Goal: Task Accomplishment & Management: Use online tool/utility

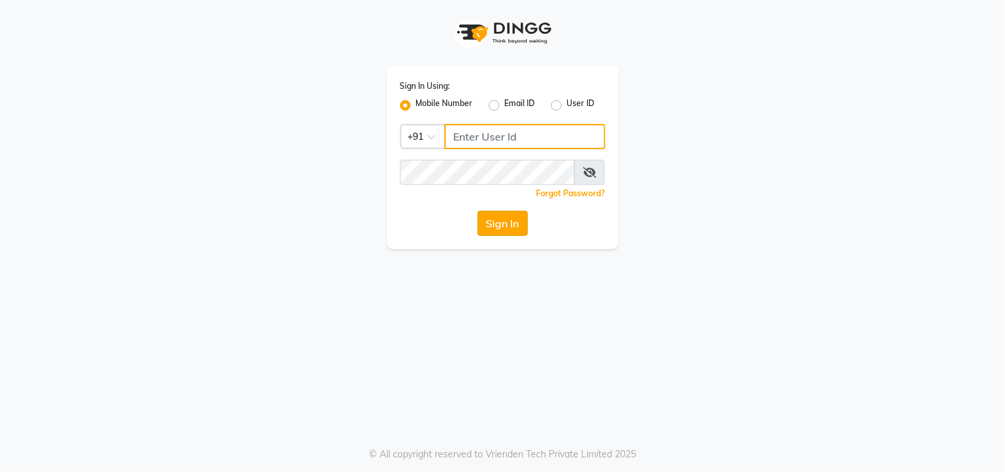
type input "9559808482"
click at [499, 226] on button "Sign In" at bounding box center [503, 223] width 50 height 25
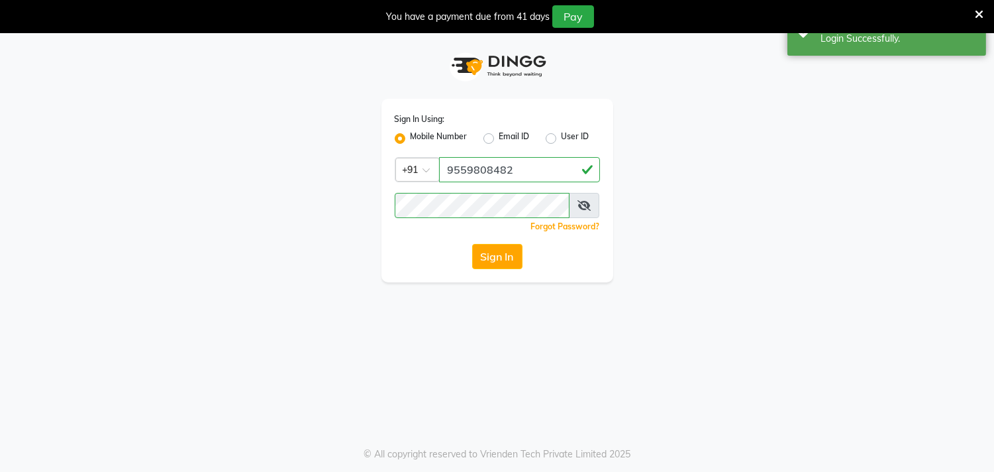
select select "service"
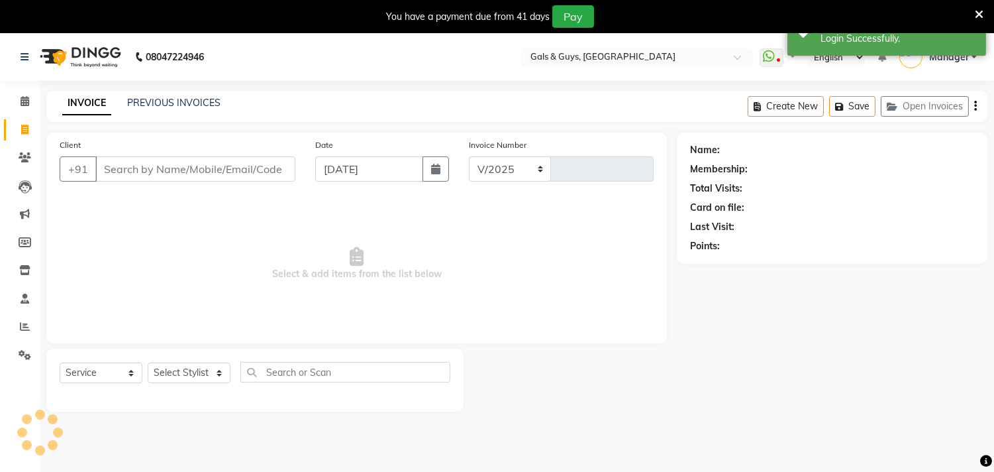
select select "en"
select select "7505"
type input "0734"
click at [183, 104] on link "PREVIOUS INVOICES" at bounding box center [173, 103] width 93 height 12
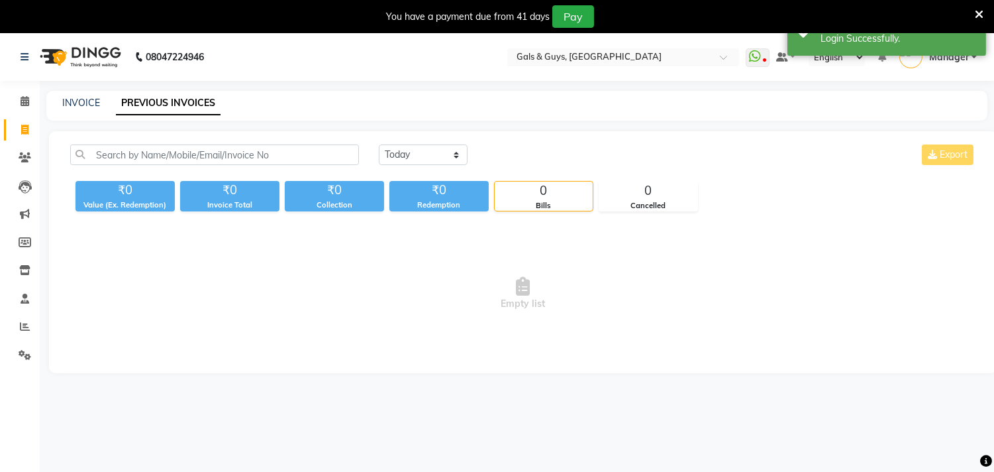
click at [183, 102] on link "PREVIOUS INVOICES" at bounding box center [168, 103] width 105 height 24
click at [411, 149] on select "[DATE] [DATE] Custom Range" at bounding box center [423, 154] width 89 height 21
select select "[DATE]"
click at [379, 144] on select "[DATE] [DATE] Custom Range" at bounding box center [423, 154] width 89 height 21
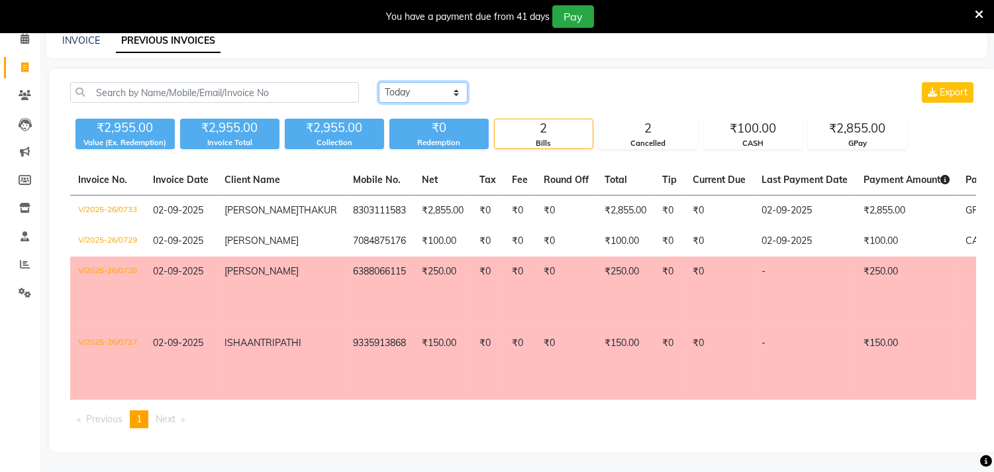
scroll to position [26, 0]
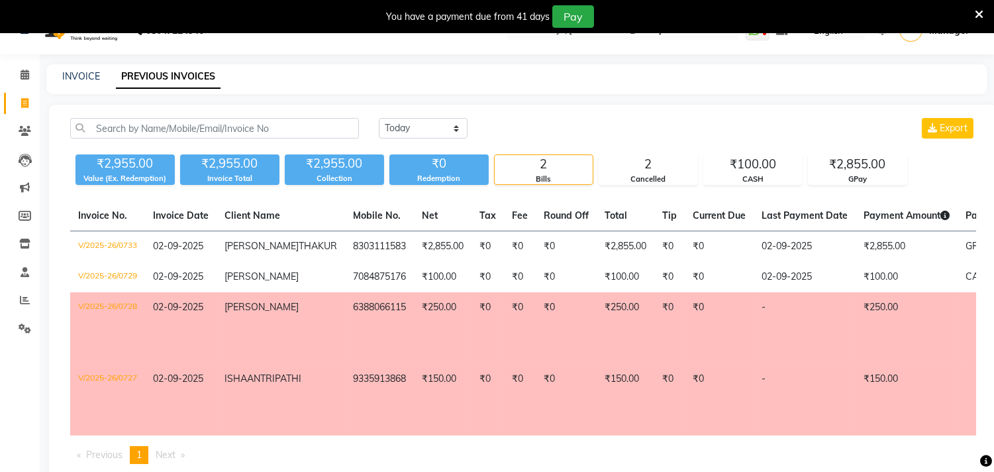
click at [81, 83] on div "INVOICE" at bounding box center [81, 77] width 38 height 14
click at [83, 77] on link "INVOICE" at bounding box center [81, 76] width 38 height 12
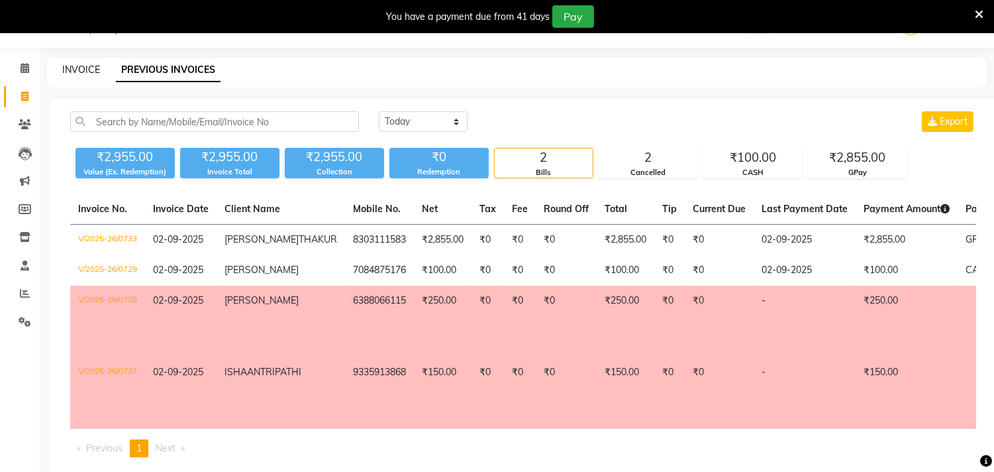
select select "service"
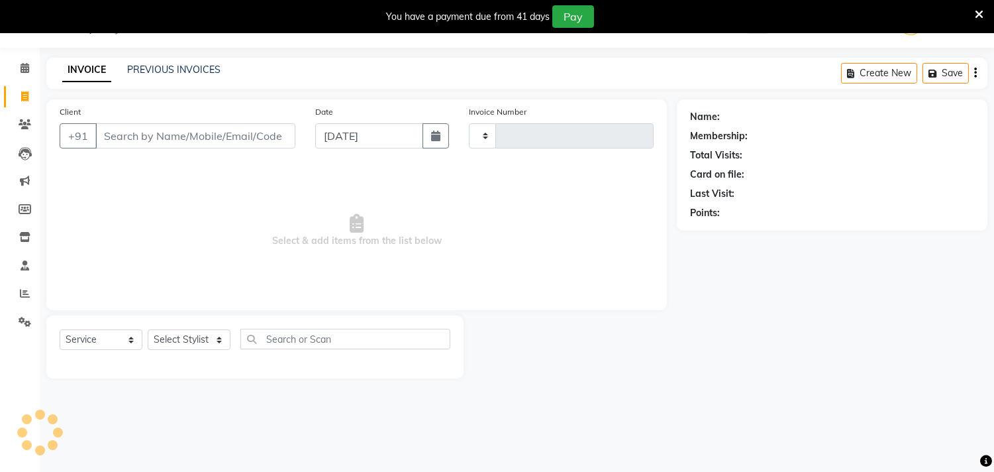
type input "0734"
select select "7505"
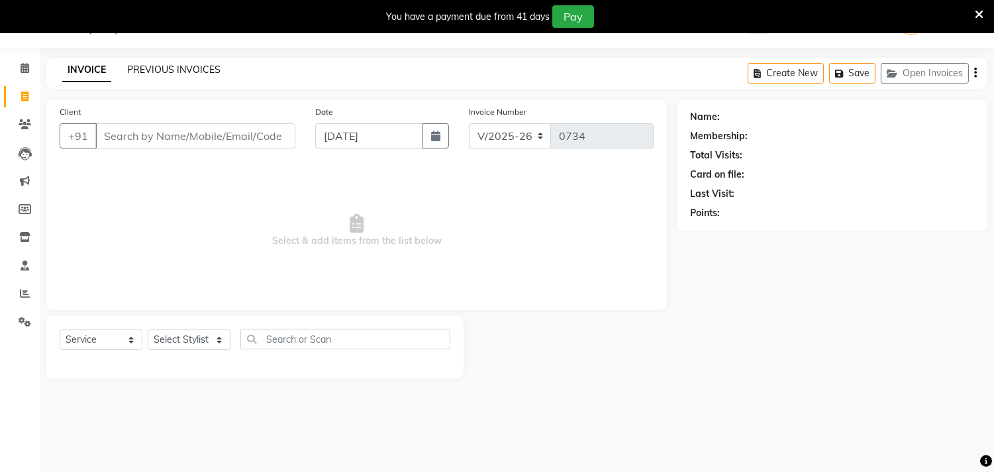
click at [146, 70] on link "PREVIOUS INVOICES" at bounding box center [173, 70] width 93 height 12
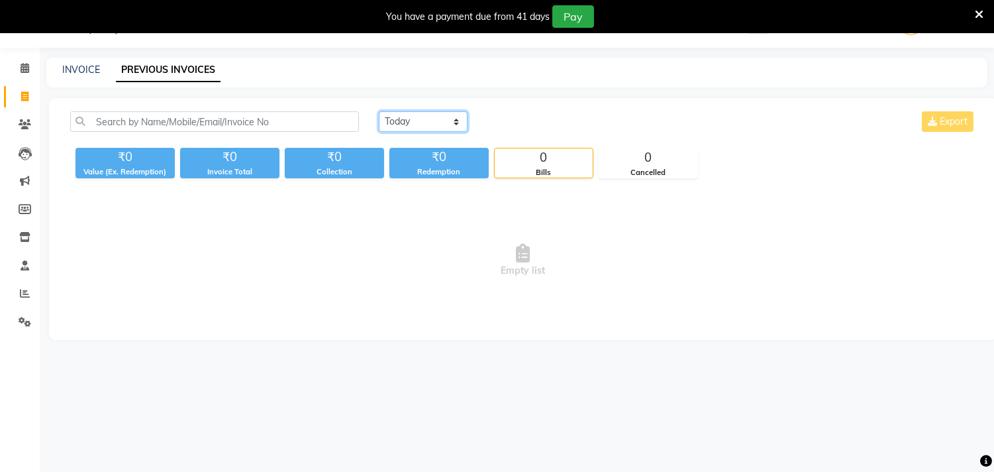
click at [405, 125] on select "[DATE] [DATE] Custom Range" at bounding box center [423, 121] width 89 height 21
select select "[DATE]"
click at [379, 111] on select "[DATE] [DATE] Custom Range" at bounding box center [423, 121] width 89 height 21
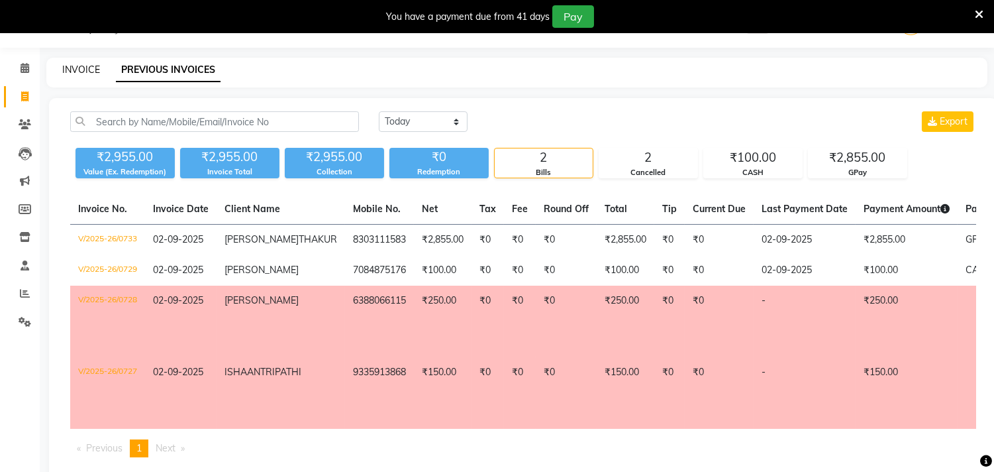
click at [70, 74] on link "INVOICE" at bounding box center [81, 70] width 38 height 12
select select "service"
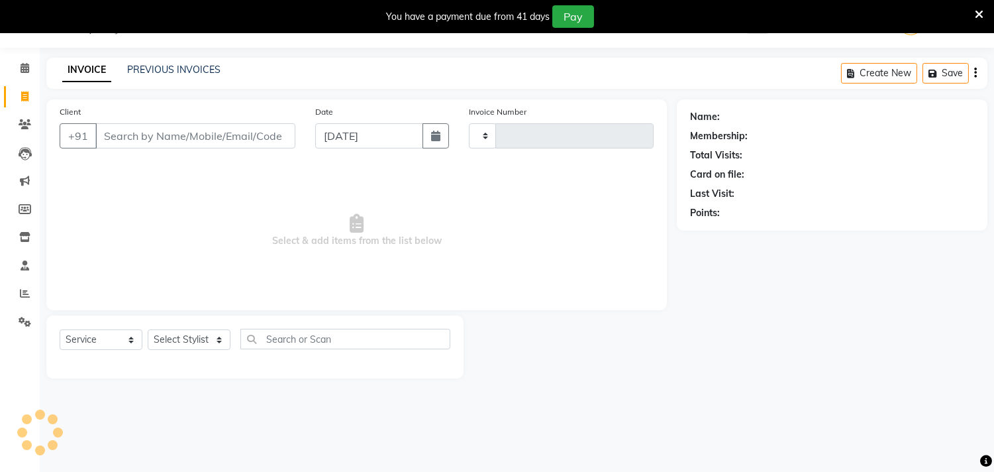
type input "0734"
select select "7505"
